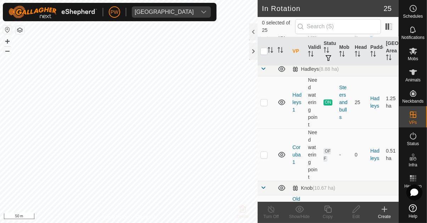
scroll to position [167, 0]
click at [265, 103] on p-checkbox at bounding box center [263, 102] width 7 height 6
checkbox input "true"
click at [331, 216] on div "Copy" at bounding box center [327, 216] width 28 height 6
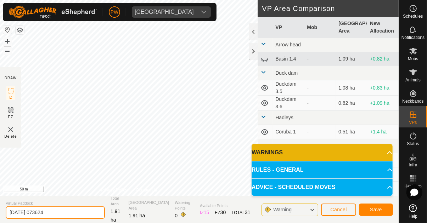
click at [65, 214] on input "2025-08-11 073624" at bounding box center [55, 212] width 99 height 12
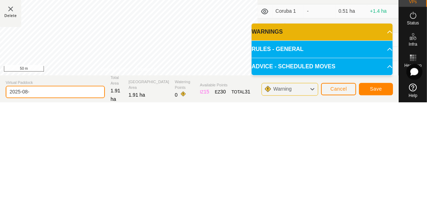
type input "2025-08"
type input "Hadleys 1.1"
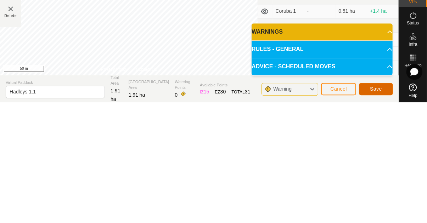
click at [378, 207] on span "Save" at bounding box center [376, 210] width 12 height 6
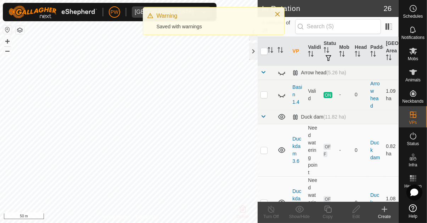
click at [412, 52] on icon at bounding box center [413, 51] width 8 height 7
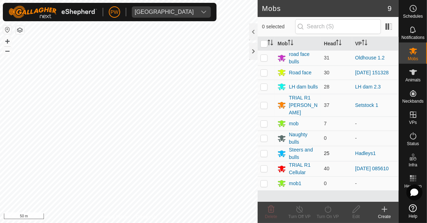
click at [262, 150] on p-checkbox at bounding box center [263, 153] width 7 height 6
checkbox input "true"
click at [324, 213] on icon at bounding box center [327, 209] width 9 height 8
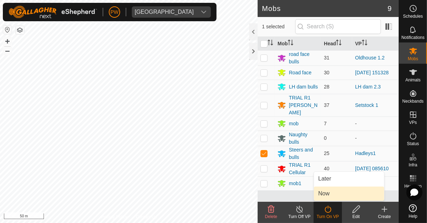
click at [330, 193] on link "Now" at bounding box center [349, 194] width 70 height 14
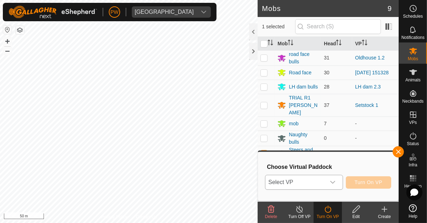
click at [339, 183] on div "dropdown trigger" at bounding box center [332, 182] width 14 height 14
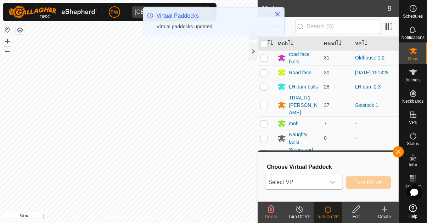
click at [333, 185] on icon "dropdown trigger" at bounding box center [333, 182] width 6 height 6
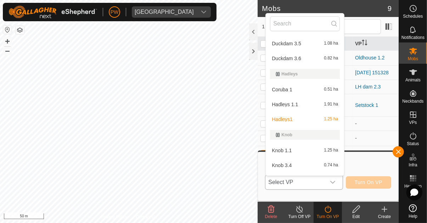
scroll to position [46, 0]
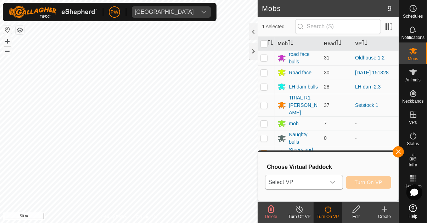
click at [332, 184] on icon "dropdown trigger" at bounding box center [333, 182] width 6 height 6
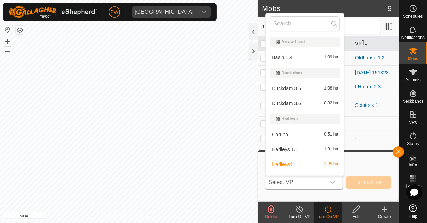
click at [302, 149] on div "Hadleys 1.1 1.91 ha" at bounding box center [305, 149] width 70 height 8
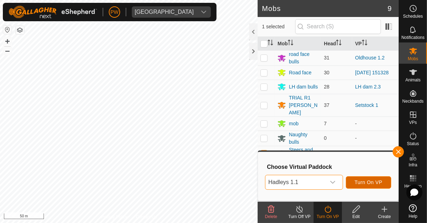
click at [374, 182] on span "Turn On VP" at bounding box center [368, 182] width 28 height 6
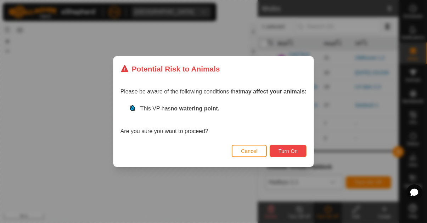
click at [290, 151] on span "Turn On" at bounding box center [287, 151] width 19 height 6
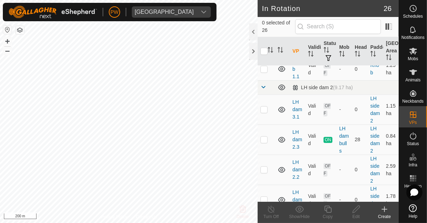
scroll to position [410, 0]
click at [264, 139] on p-checkbox at bounding box center [263, 139] width 7 height 6
checkbox input "true"
click at [328, 215] on div "Copy" at bounding box center [327, 216] width 28 height 6
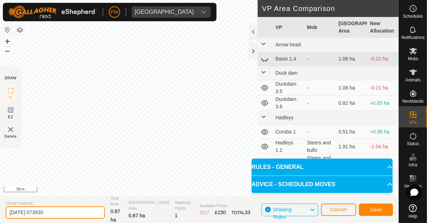
click at [69, 211] on input "2025-08-11 073930" at bounding box center [55, 212] width 99 height 12
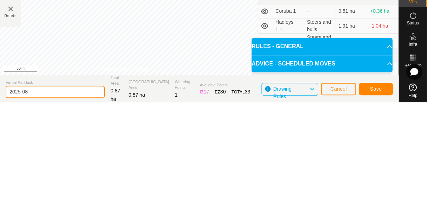
type input "2025-08"
type input "LH dam 2.4"
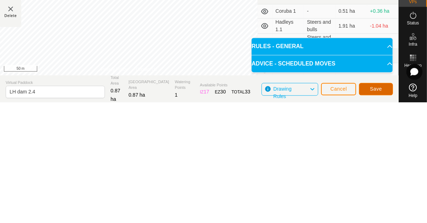
click at [374, 210] on span "Save" at bounding box center [376, 210] width 12 height 6
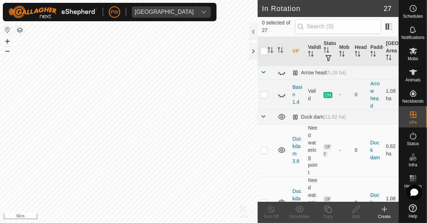
click at [416, 55] on icon at bounding box center [412, 51] width 8 height 8
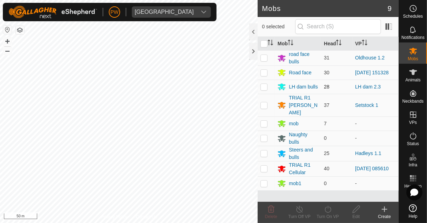
click at [266, 88] on p-checkbox at bounding box center [263, 87] width 7 height 6
checkbox input "true"
click at [325, 212] on icon at bounding box center [327, 209] width 9 height 8
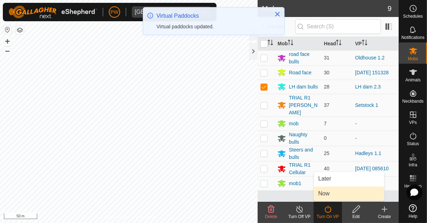
click at [331, 195] on link "Now" at bounding box center [349, 194] width 70 height 14
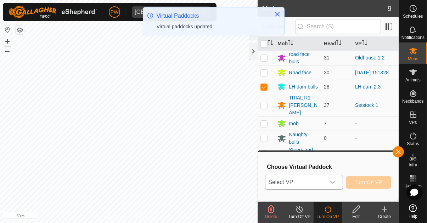
click at [333, 182] on icon "dropdown trigger" at bounding box center [333, 182] width 6 height 6
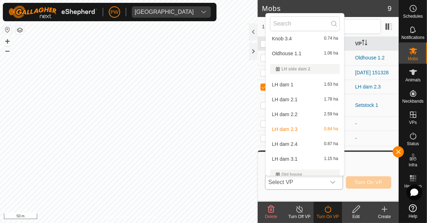
scroll to position [176, 0]
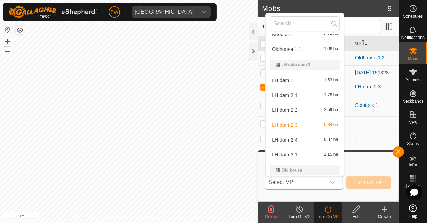
click at [292, 138] on span "LH dam 2.4" at bounding box center [283, 139] width 25 height 5
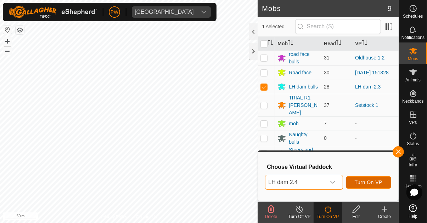
click at [367, 184] on span "Turn On VP" at bounding box center [368, 182] width 28 height 6
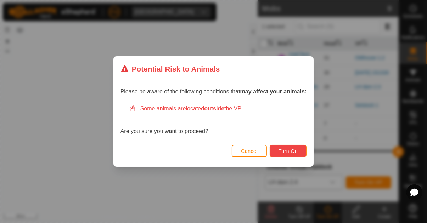
click at [288, 150] on span "Turn On" at bounding box center [287, 151] width 19 height 6
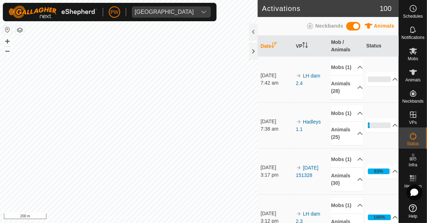
click at [413, 36] on span "Notifications" at bounding box center [412, 37] width 23 height 4
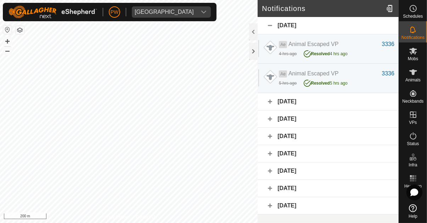
click at [415, 13] on es-schedule-vp-svg-icon at bounding box center [412, 8] width 13 height 11
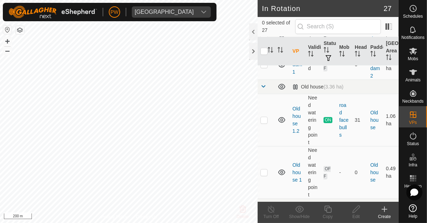
scroll to position [606, 0]
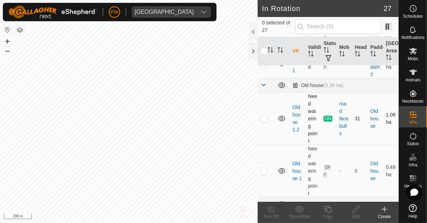
click at [267, 118] on p-checkbox at bounding box center [263, 119] width 7 height 6
checkbox input "true"
click at [327, 214] on div "Copy" at bounding box center [327, 216] width 28 height 6
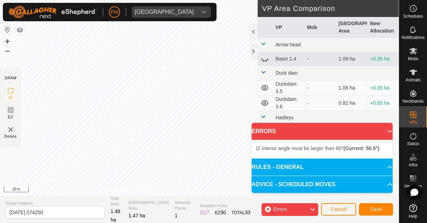
click at [102, 53] on div "IZ interior angle must be smaller than 280° (Current: 288.3°) ." at bounding box center [102, 53] width 0 height 0
click at [219, 85] on div "IZ interior angle must be larger than 80° (Current: 50.5°) ." at bounding box center [272, 88] width 107 height 6
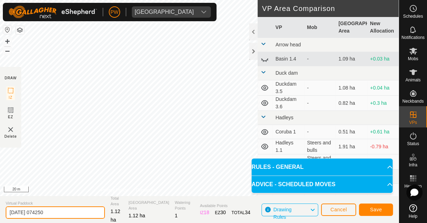
click at [68, 211] on input "2025-08-11 074250" at bounding box center [55, 212] width 99 height 12
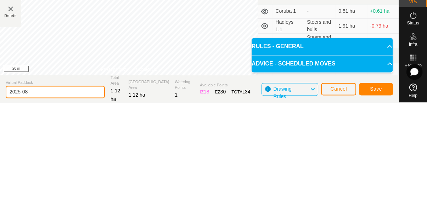
type input "2025-08"
type input "Oldhouse 1.3"
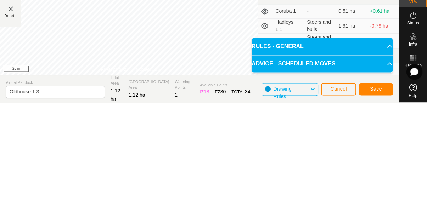
click at [376, 209] on span "Save" at bounding box center [376, 210] width 12 height 6
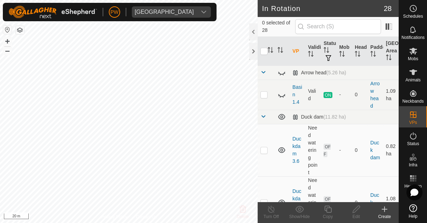
click at [411, 56] on es-mob-svg-icon at bounding box center [412, 50] width 13 height 11
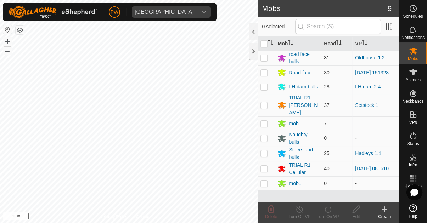
click at [264, 57] on p-checkbox at bounding box center [263, 58] width 7 height 6
checkbox input "true"
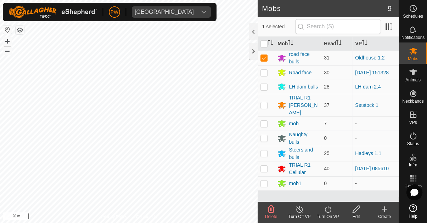
click at [330, 208] on icon at bounding box center [327, 209] width 6 height 7
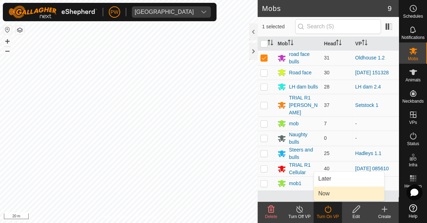
click at [334, 194] on link "Now" at bounding box center [349, 194] width 70 height 14
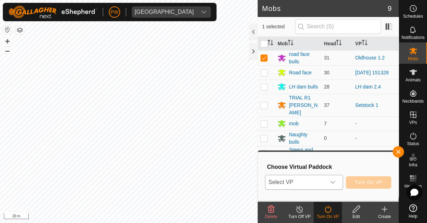
click at [337, 183] on div "dropdown trigger" at bounding box center [332, 182] width 14 height 14
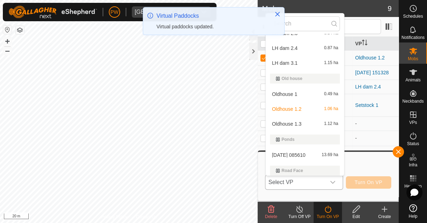
scroll to position [268, 0]
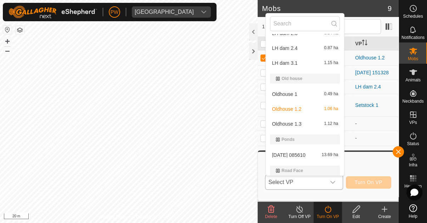
click at [298, 122] on span "Oldhouse 1.3" at bounding box center [285, 123] width 29 height 5
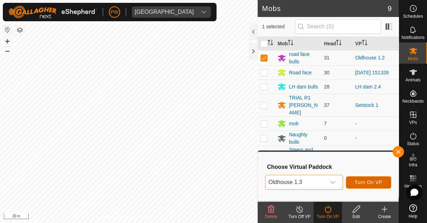
click at [366, 182] on span "Turn On VP" at bounding box center [368, 182] width 28 height 6
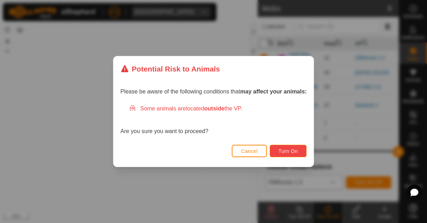
click at [287, 151] on span "Turn On" at bounding box center [287, 151] width 19 height 6
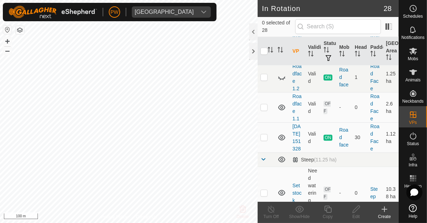
scroll to position [980, 0]
click at [269, 144] on td at bounding box center [265, 137] width 17 height 30
checkbox input "true"
click at [323, 210] on copy-svg-icon at bounding box center [327, 209] width 28 height 8
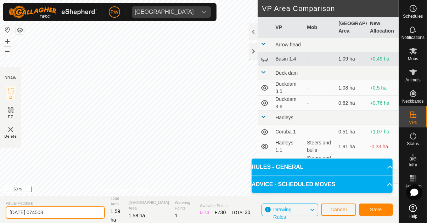
click at [79, 213] on input "[DATE] 074508" at bounding box center [55, 212] width 99 height 12
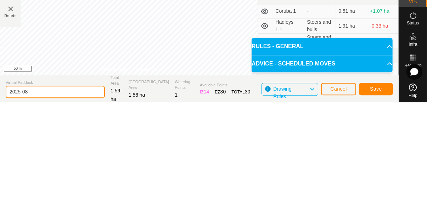
type input "2025-08"
type input "Roadface 1.3"
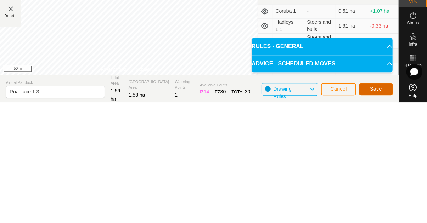
click at [374, 208] on span "Save" at bounding box center [376, 210] width 12 height 6
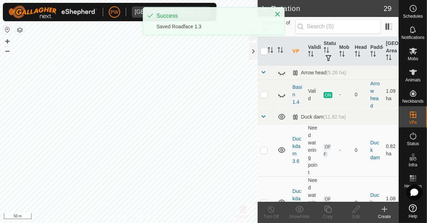
click at [414, 55] on icon at bounding box center [412, 51] width 8 height 8
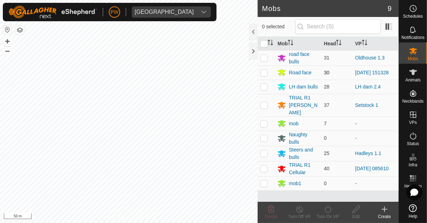
click at [266, 74] on p-checkbox at bounding box center [263, 73] width 7 height 6
checkbox input "true"
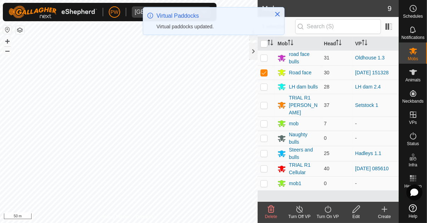
click at [325, 212] on icon at bounding box center [327, 209] width 9 height 8
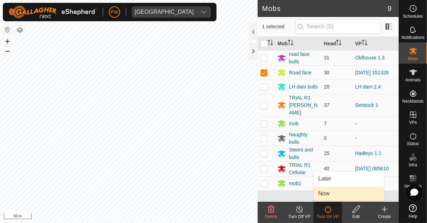
click at [336, 193] on link "Now" at bounding box center [349, 194] width 70 height 14
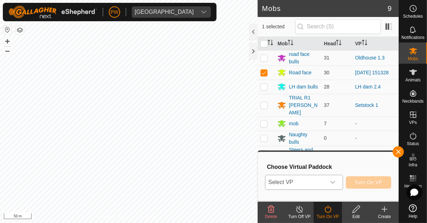
click at [334, 183] on icon "dropdown trigger" at bounding box center [332, 182] width 5 height 3
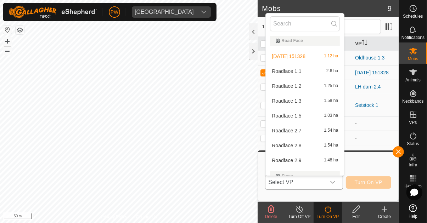
scroll to position [398, 0]
click at [309, 102] on div "Roadface 1.3 1.58 ha" at bounding box center [305, 100] width 70 height 8
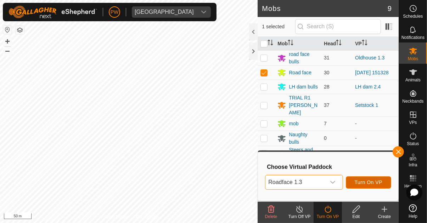
click at [365, 180] on span "Turn On VP" at bounding box center [368, 182] width 28 height 6
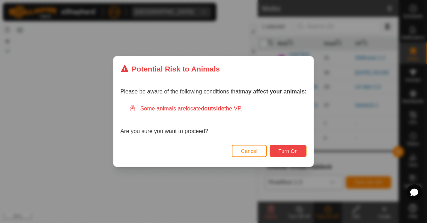
click at [291, 151] on span "Turn On" at bounding box center [287, 151] width 19 height 6
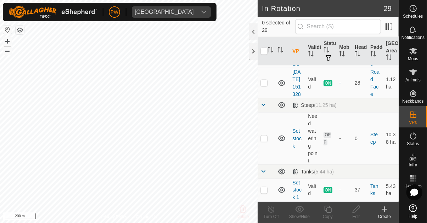
scroll to position [1070, 0]
click at [264, 190] on p-checkbox at bounding box center [263, 190] width 7 height 6
checkbox input "true"
click at [327, 214] on div "Copy" at bounding box center [327, 216] width 28 height 6
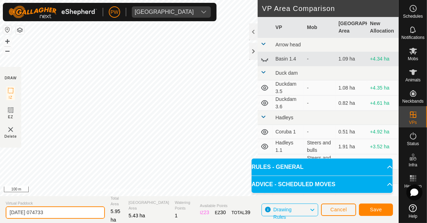
click at [67, 213] on input "2025-08-11 074733" at bounding box center [55, 212] width 99 height 12
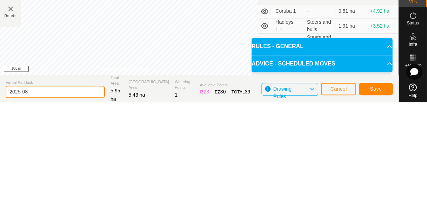
type input "2025-08"
type input "Tanks 1"
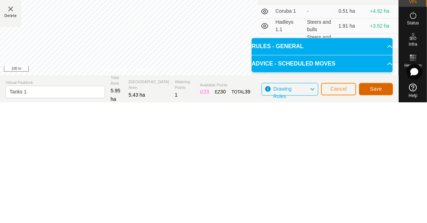
click at [377, 212] on span "Save" at bounding box center [376, 210] width 12 height 6
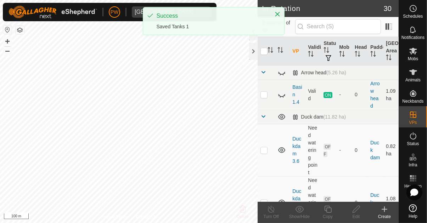
click at [413, 55] on icon at bounding box center [412, 51] width 8 height 8
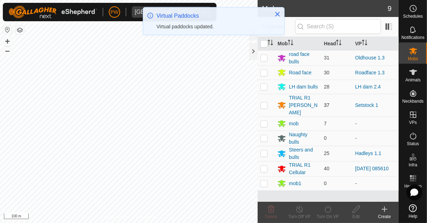
click at [265, 102] on p-checkbox at bounding box center [263, 105] width 7 height 6
checkbox input "true"
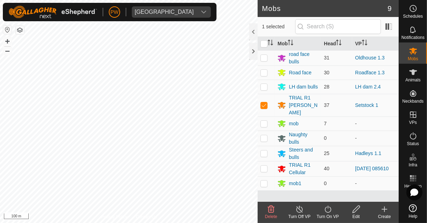
click at [326, 213] on icon at bounding box center [327, 209] width 9 height 8
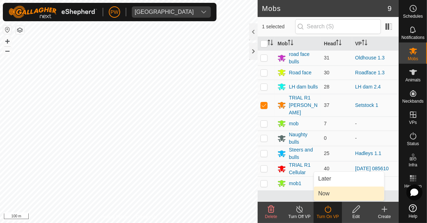
click at [337, 194] on link "Now" at bounding box center [349, 194] width 70 height 14
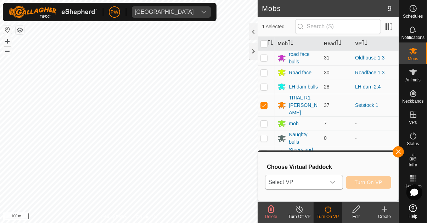
click at [334, 182] on icon "dropdown trigger" at bounding box center [332, 182] width 5 height 3
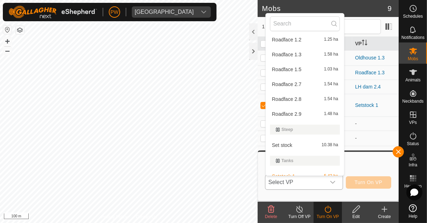
scroll to position [467, 0]
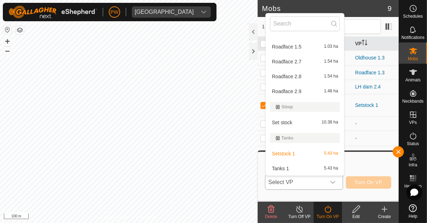
click at [290, 167] on div "Tanks 1 5.43 ha" at bounding box center [305, 168] width 70 height 8
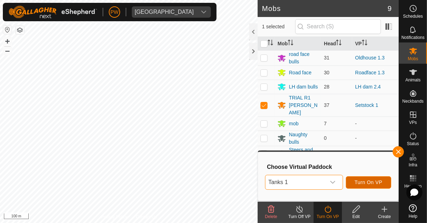
click at [372, 180] on span "Turn On VP" at bounding box center [368, 182] width 28 height 6
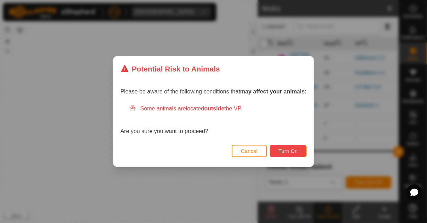
click at [289, 153] on span "Turn On" at bounding box center [287, 151] width 19 height 6
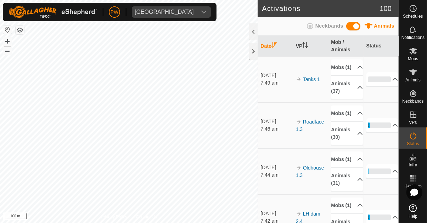
click at [416, 177] on icon at bounding box center [412, 178] width 8 height 8
